Goal: Transaction & Acquisition: Book appointment/travel/reservation

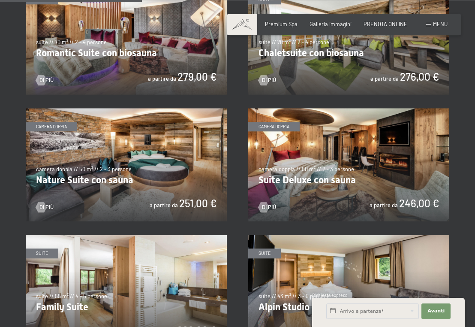
scroll to position [599, 0]
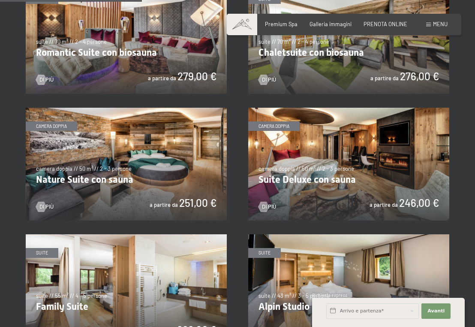
click at [302, 159] on img at bounding box center [348, 164] width 201 height 113
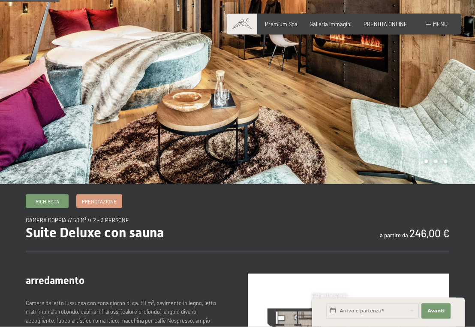
scroll to position [88, 0]
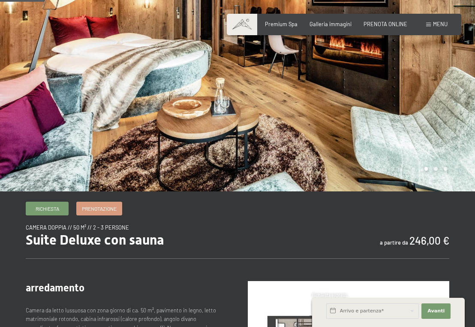
click at [367, 133] on div at bounding box center [357, 51] width 238 height 279
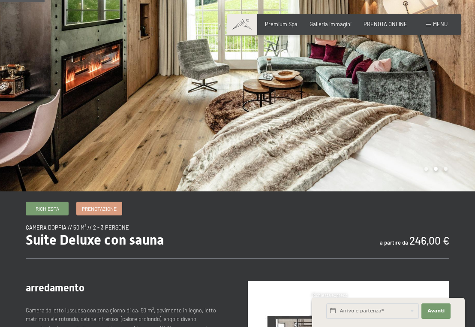
click at [367, 133] on div at bounding box center [357, 51] width 238 height 279
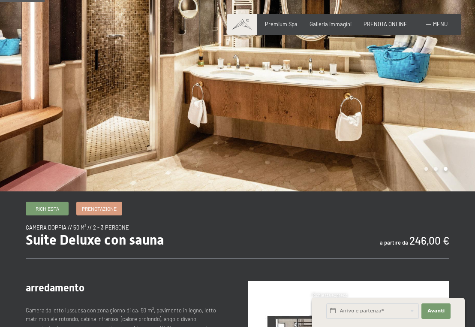
click at [367, 133] on div at bounding box center [357, 51] width 238 height 279
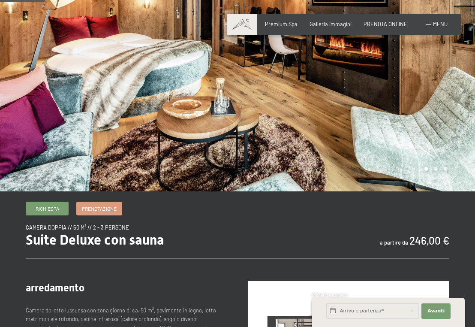
click at [367, 133] on div at bounding box center [357, 51] width 238 height 279
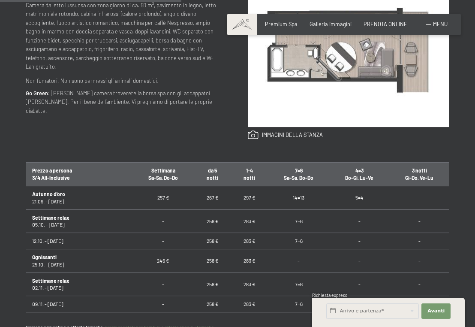
scroll to position [394, 0]
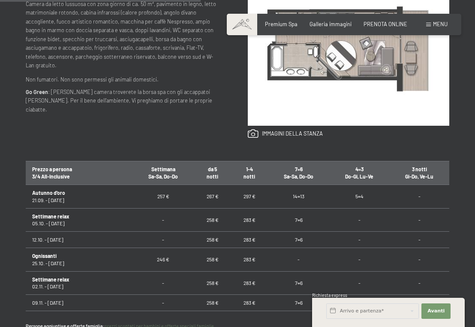
click at [209, 240] on td "258 €" at bounding box center [212, 240] width 37 height 16
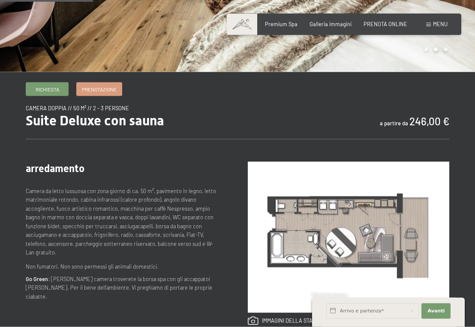
scroll to position [175, 0]
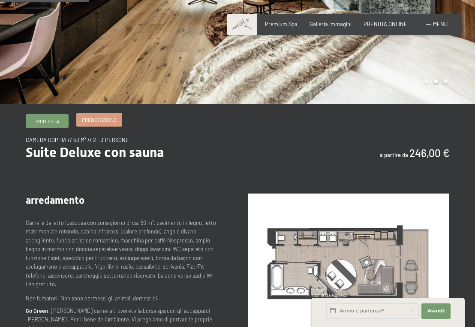
click at [90, 125] on link "Prenotazione" at bounding box center [99, 119] width 45 height 13
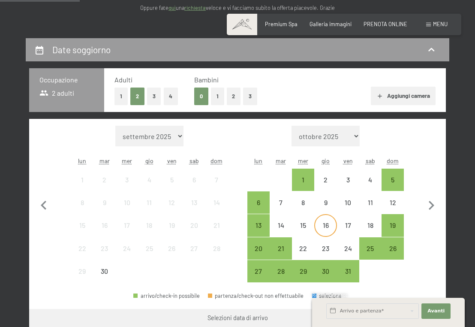
scroll to position [131, 0]
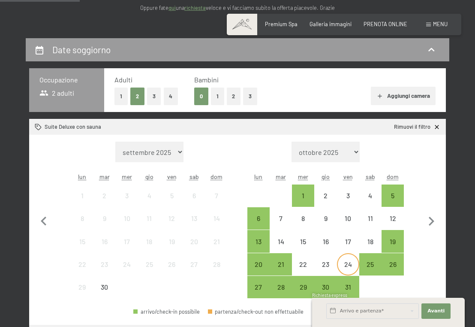
click at [342, 262] on div "24" at bounding box center [348, 271] width 21 height 21
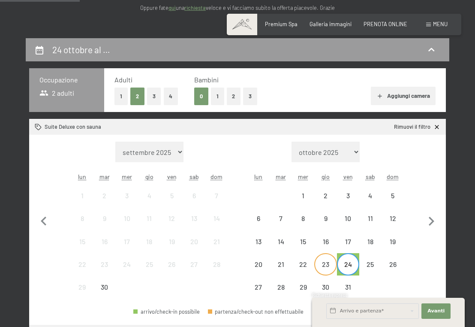
click at [324, 266] on div "23" at bounding box center [325, 271] width 21 height 21
click at [366, 269] on div "25" at bounding box center [370, 271] width 21 height 21
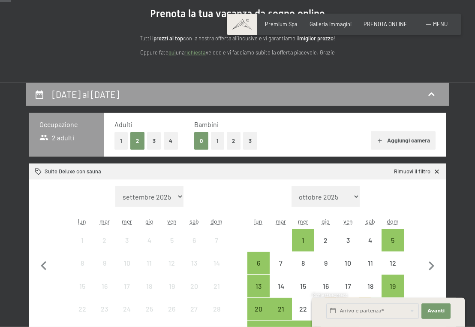
scroll to position [0, 0]
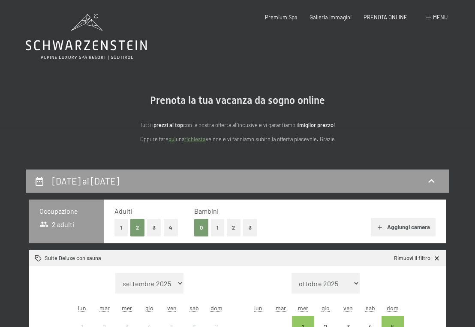
click at [134, 224] on button "2" at bounding box center [137, 228] width 14 height 18
click at [397, 237] on div "Adulti 1 2 3 4 Bambini 0 1 2 3 Aggiungi camera" at bounding box center [275, 222] width 342 height 44
click at [386, 227] on button "Aggiungi camera" at bounding box center [403, 227] width 65 height 19
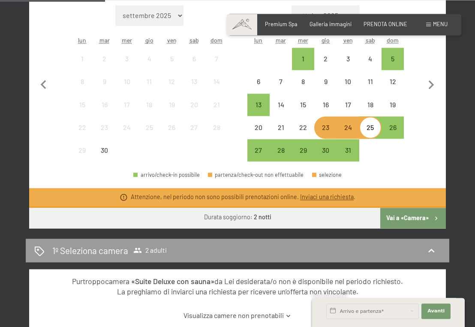
scroll to position [175, 0]
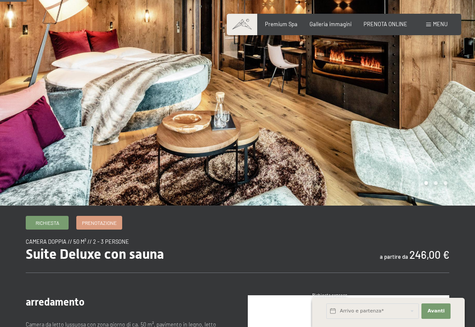
scroll to position [131, 0]
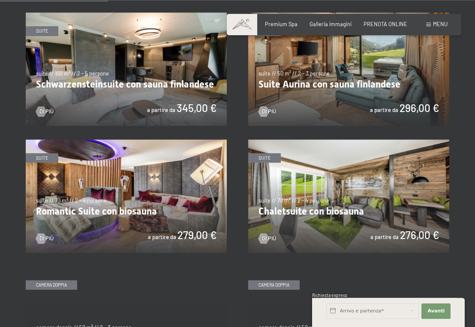
scroll to position [438, 0]
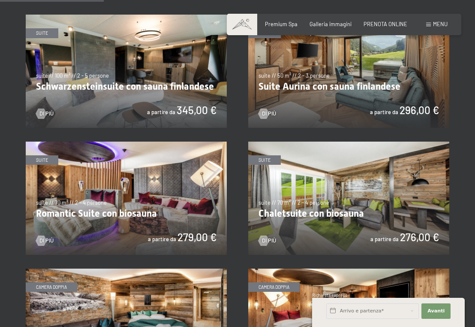
click at [296, 66] on img at bounding box center [348, 71] width 201 height 113
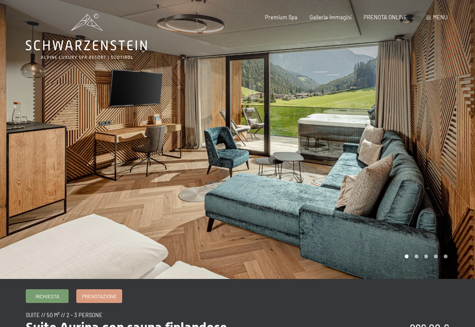
click at [403, 148] on div at bounding box center [357, 139] width 238 height 279
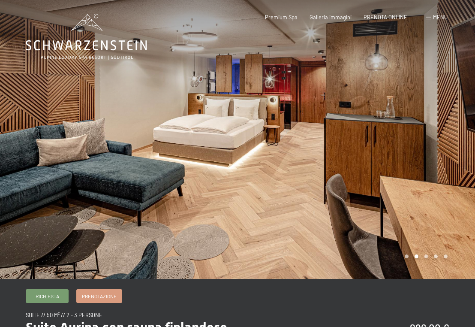
click at [403, 148] on div at bounding box center [357, 139] width 238 height 279
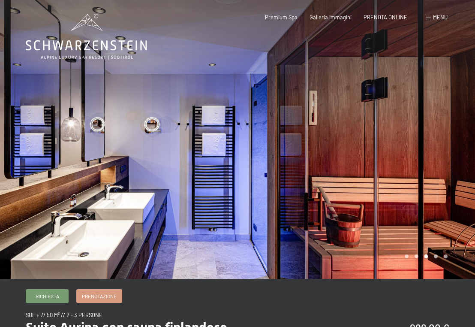
click at [403, 148] on div at bounding box center [357, 139] width 238 height 279
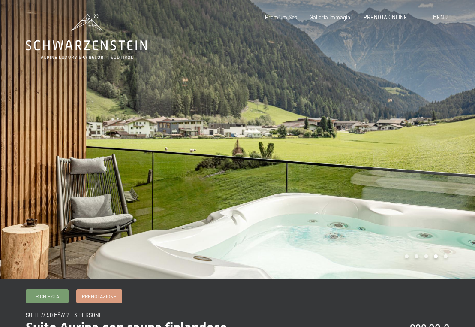
click at [403, 148] on div at bounding box center [357, 139] width 238 height 279
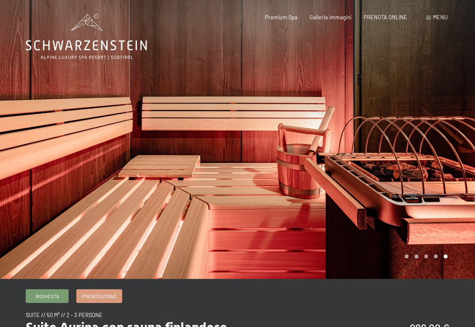
click at [403, 148] on div at bounding box center [357, 139] width 238 height 279
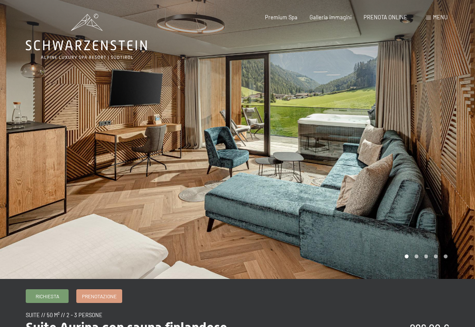
click at [403, 148] on div at bounding box center [357, 139] width 238 height 279
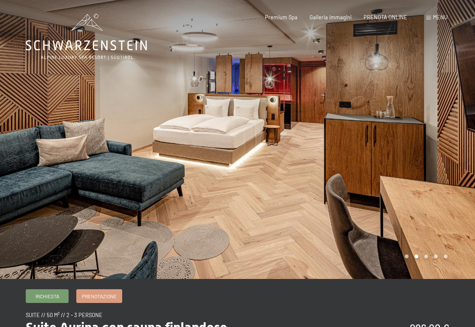
click at [403, 148] on div at bounding box center [357, 139] width 238 height 279
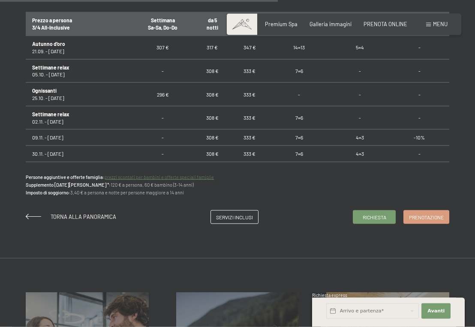
scroll to position [533, 0]
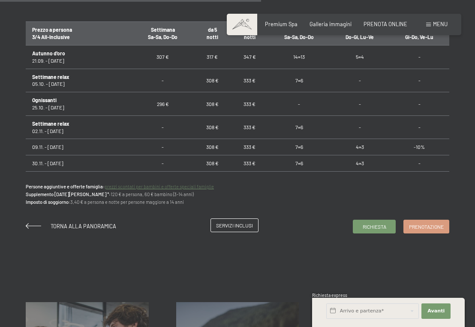
click at [239, 225] on span "Servizi inclusi" at bounding box center [234, 225] width 37 height 7
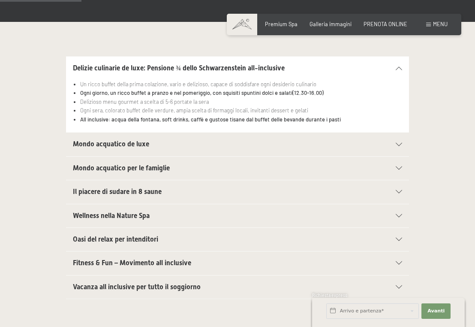
scroll to position [219, 0]
click at [147, 193] on span "Il piacere di sudare in 8 saune" at bounding box center [117, 191] width 89 height 8
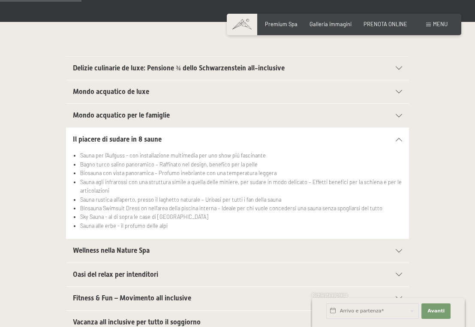
click at [124, 254] on span "Wellness nella Nature Spa" at bounding box center [111, 250] width 77 height 8
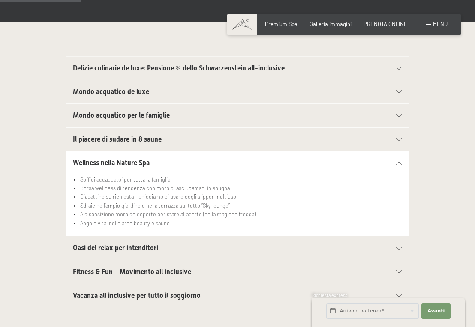
click at [140, 248] on span "Oasi del relax per intenditori" at bounding box center [115, 248] width 85 height 8
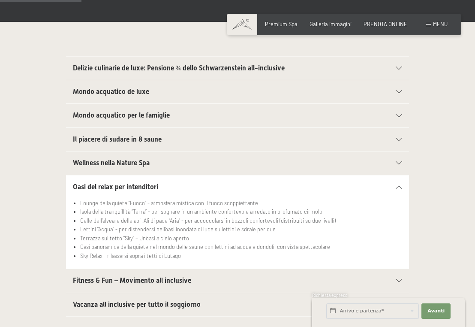
click at [124, 98] on div "Mondo acquatico de luxe" at bounding box center [238, 91] width 330 height 23
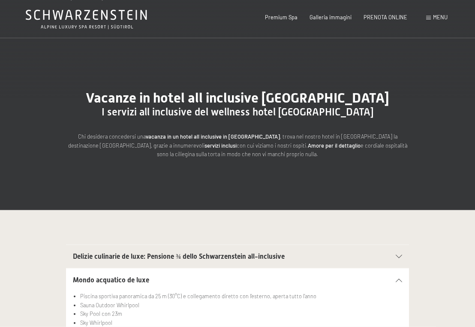
scroll to position [0, 0]
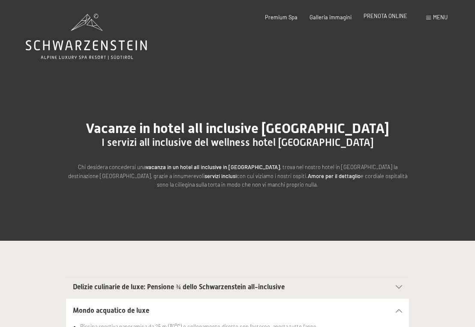
click at [400, 15] on span "PRENOTA ONLINE" at bounding box center [386, 15] width 44 height 7
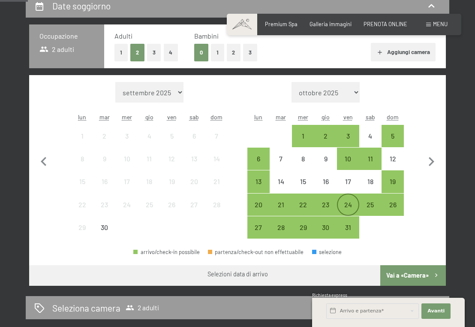
scroll to position [175, 0]
click at [324, 208] on div "23" at bounding box center [325, 211] width 21 height 21
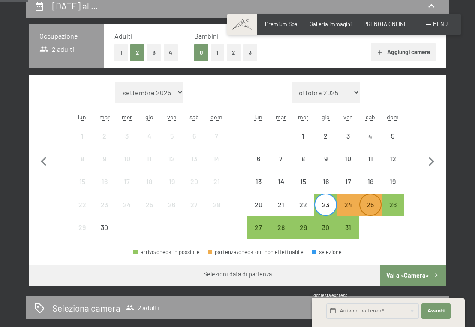
click at [375, 208] on div "25" at bounding box center [370, 211] width 21 height 21
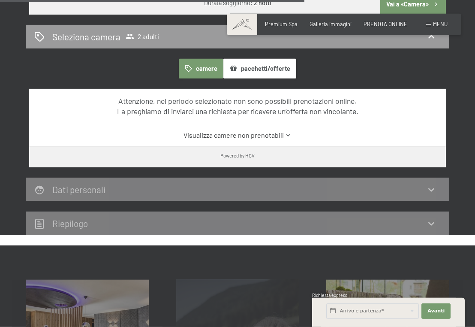
scroll to position [569, 0]
